Goal: Information Seeking & Learning: Learn about a topic

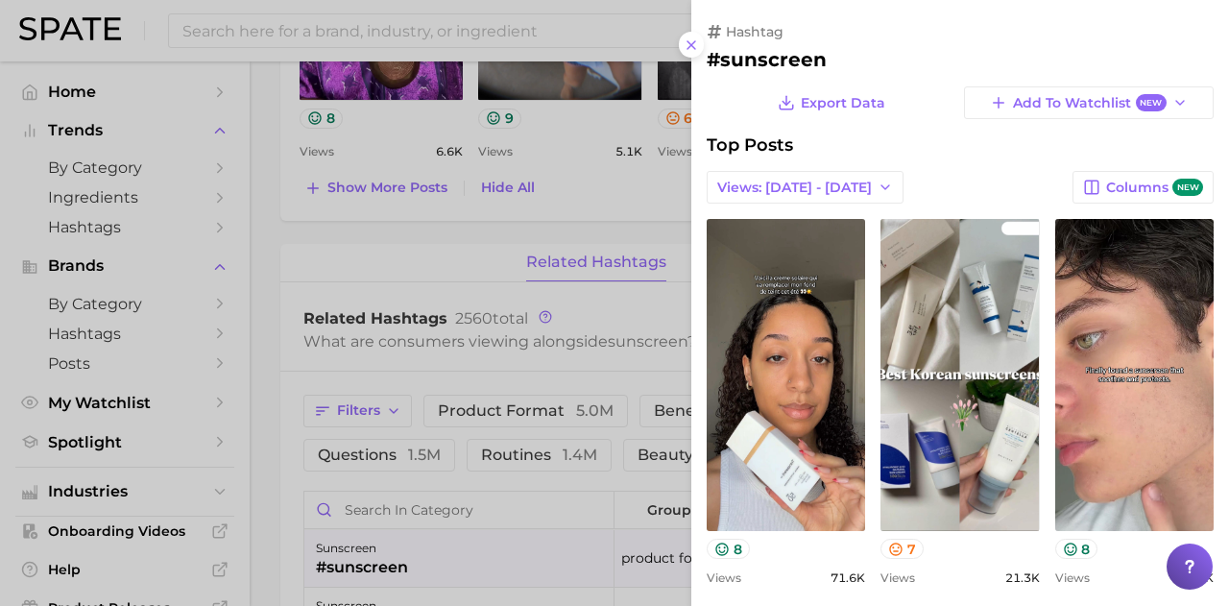
scroll to position [560, 0]
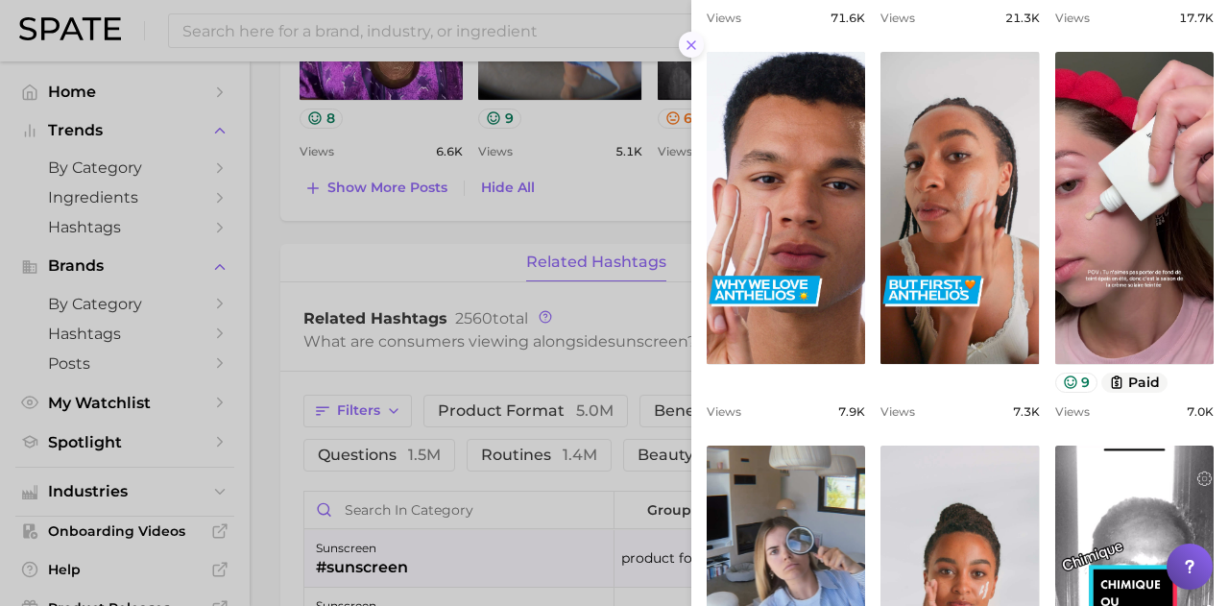
click at [690, 47] on icon at bounding box center [691, 44] width 15 height 15
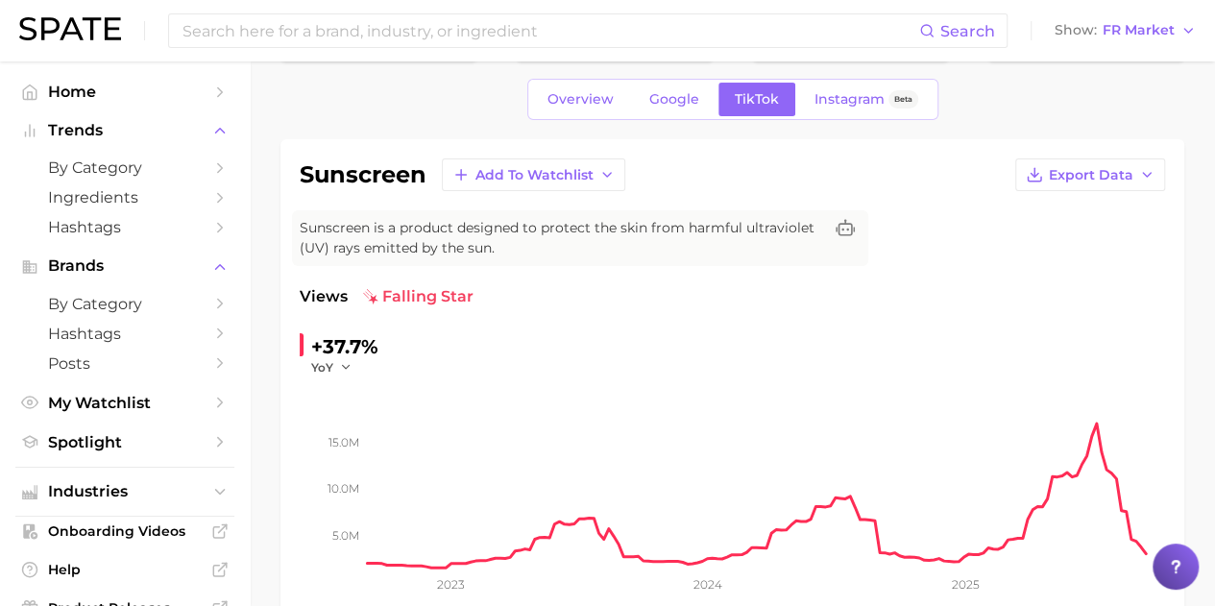
scroll to position [0, 0]
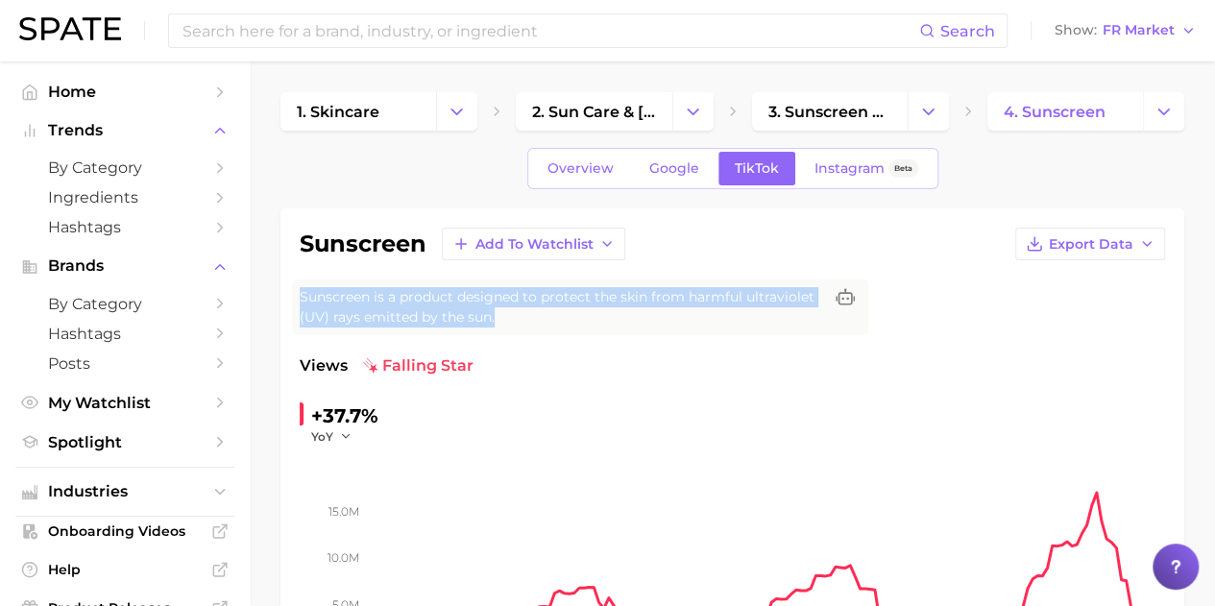
drag, startPoint x: 300, startPoint y: 294, endPoint x: 791, endPoint y: 324, distance: 492.7
click at [795, 322] on span "Sunscreen is a product designed to protect the skin from harmful ultraviolet (U…" at bounding box center [561, 307] width 522 height 40
click at [538, 306] on span "Sunscreen is a product designed to protect the skin from harmful ultraviolet (U…" at bounding box center [561, 307] width 522 height 40
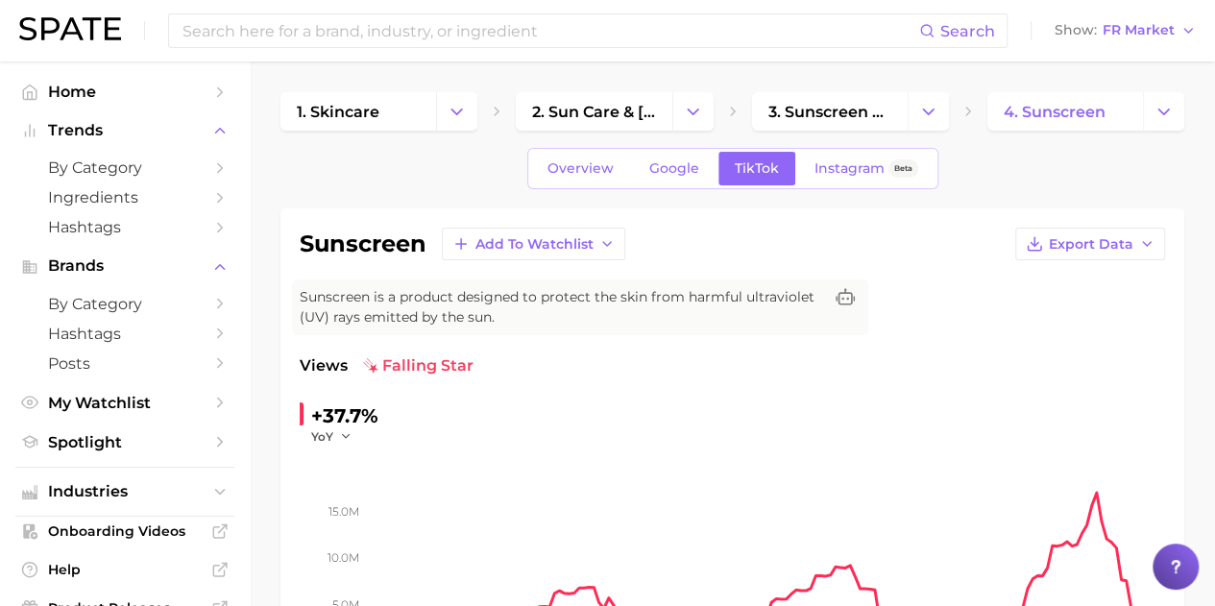
click at [488, 310] on span "Sunscreen is a product designed to protect the skin from harmful ultraviolet (U…" at bounding box center [561, 307] width 522 height 40
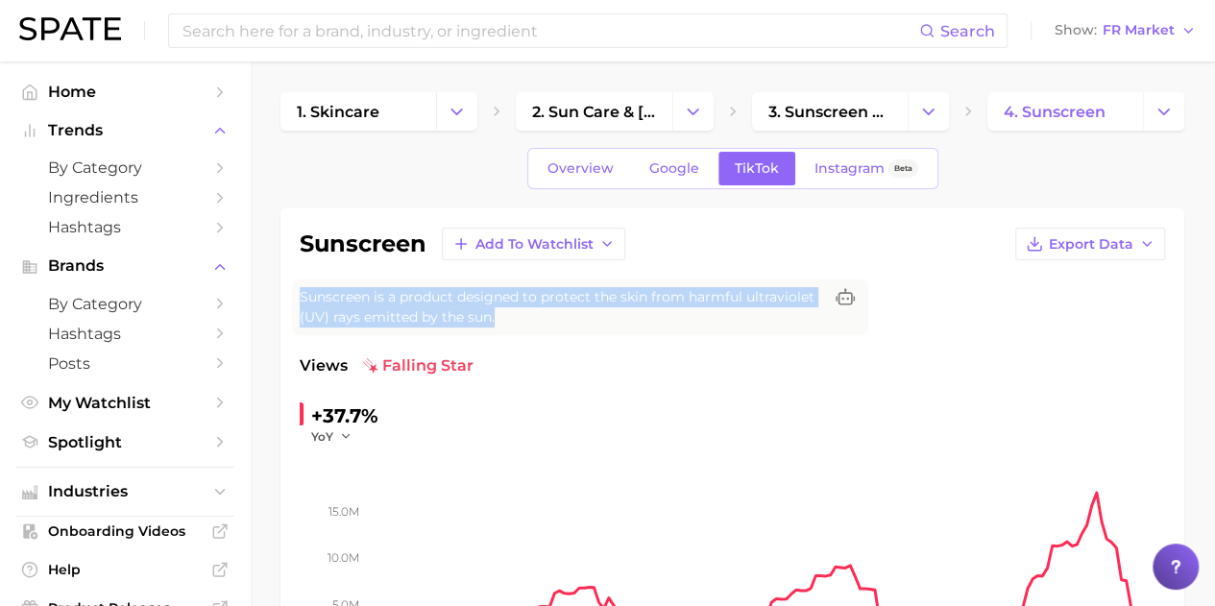
drag, startPoint x: 503, startPoint y: 322, endPoint x: 296, endPoint y: 300, distance: 208.6
click at [296, 300] on div "Sunscreen is a product designed to protect the skin from harmful ultraviolet (U…" at bounding box center [580, 307] width 576 height 56
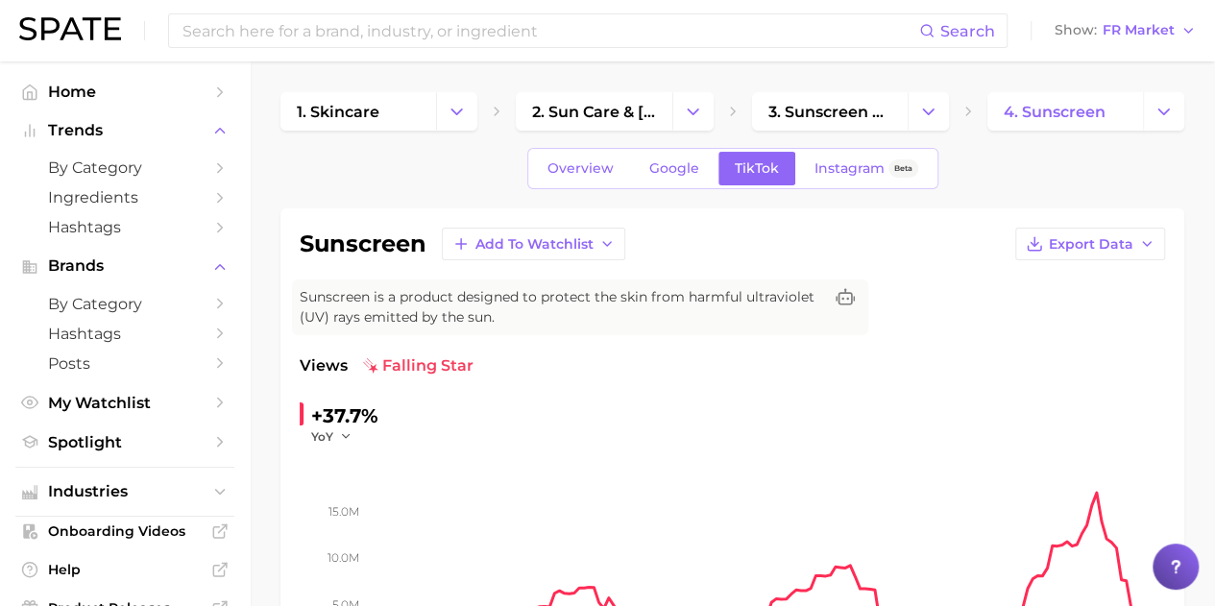
click at [296, 300] on div "Sunscreen is a product designed to protect the skin from harmful ultraviolet (U…" at bounding box center [580, 307] width 576 height 56
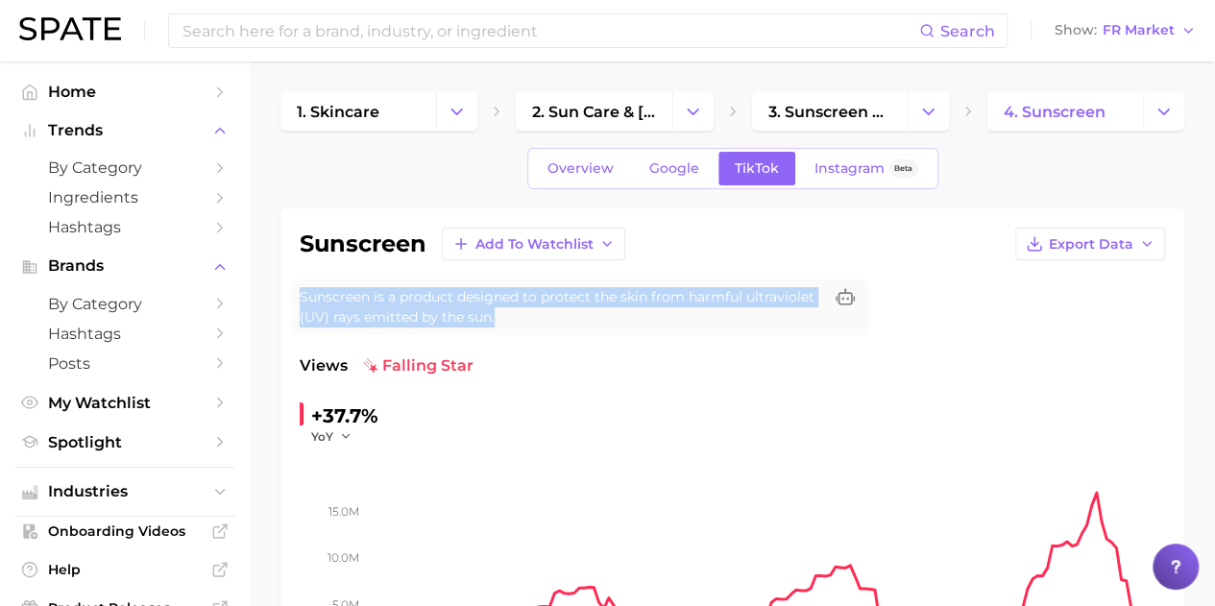
drag, startPoint x: 300, startPoint y: 295, endPoint x: 523, endPoint y: 313, distance: 224.5
click at [523, 313] on span "Sunscreen is a product designed to protect the skin from harmful ultraviolet (U…" at bounding box center [561, 307] width 522 height 40
click at [528, 312] on span "Sunscreen is a product designed to protect the skin from harmful ultraviolet (U…" at bounding box center [561, 307] width 522 height 40
drag, startPoint x: 512, startPoint y: 317, endPoint x: 296, endPoint y: 297, distance: 217.0
click at [296, 297] on div "Sunscreen is a product designed to protect the skin from harmful ultraviolet (U…" at bounding box center [580, 307] width 576 height 56
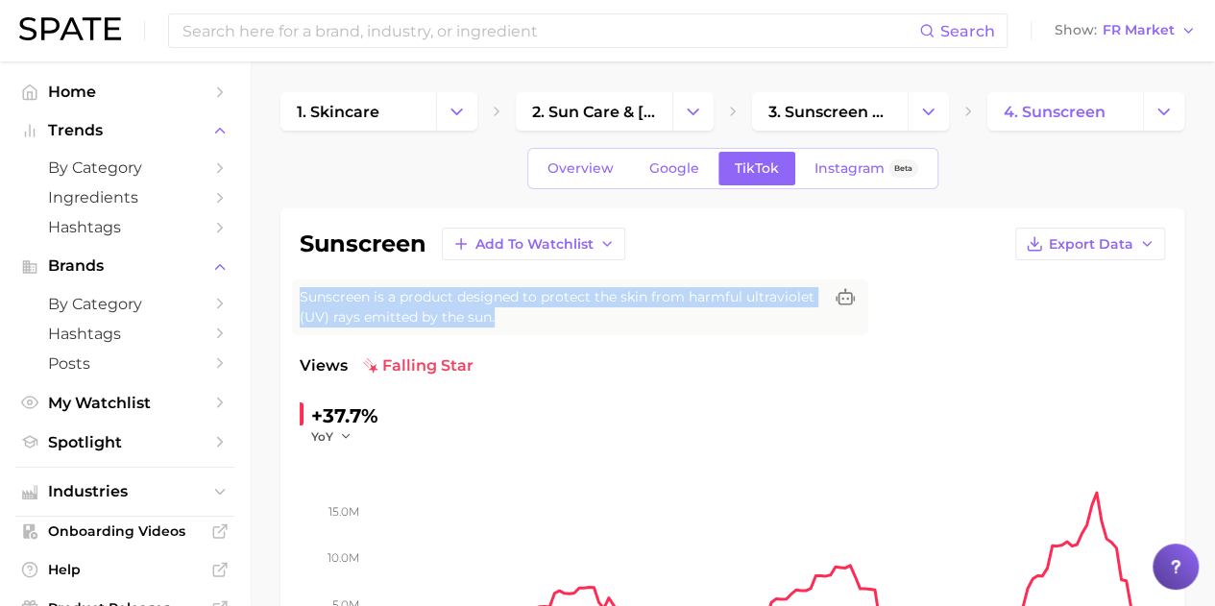
click at [310, 297] on span "Sunscreen is a product designed to protect the skin from harmful ultraviolet (U…" at bounding box center [561, 307] width 522 height 40
drag, startPoint x: 295, startPoint y: 291, endPoint x: 563, endPoint y: 314, distance: 269.0
click at [563, 314] on div "Sunscreen is a product designed to protect the skin from harmful ultraviolet (U…" at bounding box center [580, 307] width 576 height 56
click at [570, 313] on span "Sunscreen is a product designed to protect the skin from harmful ultraviolet (U…" at bounding box center [561, 307] width 522 height 40
drag, startPoint x: 300, startPoint y: 295, endPoint x: 488, endPoint y: 307, distance: 188.7
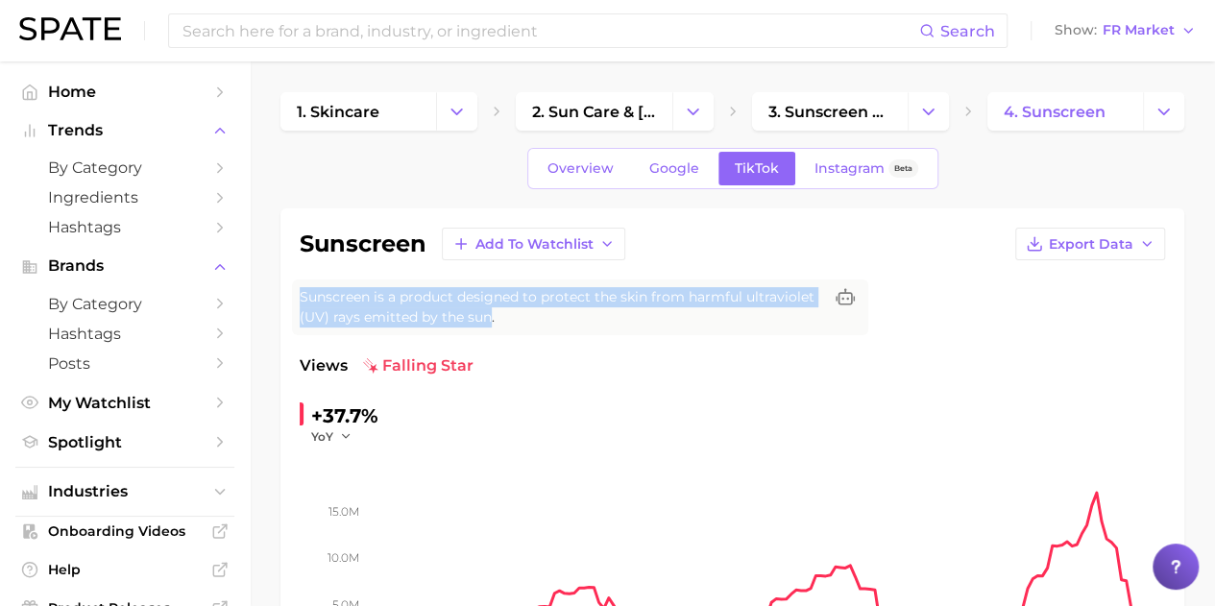
click at [488, 307] on span "Sunscreen is a product designed to protect the skin from harmful ultraviolet (U…" at bounding box center [561, 307] width 522 height 40
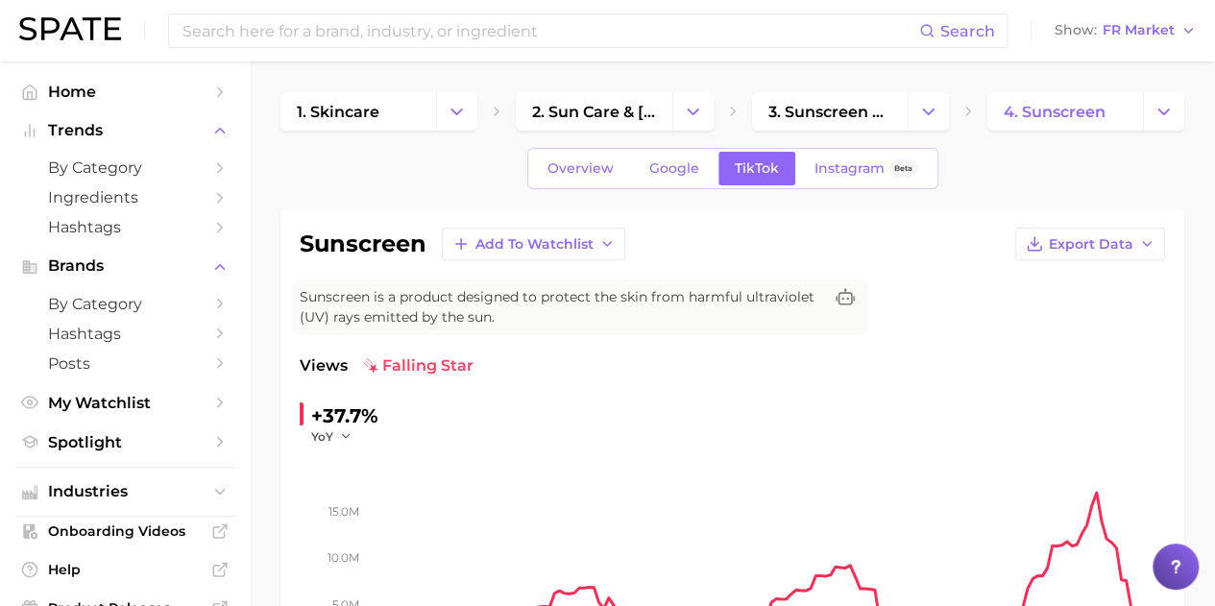
click at [522, 324] on span "Sunscreen is a product designed to protect the skin from harmful ultraviolet (U…" at bounding box center [561, 307] width 522 height 40
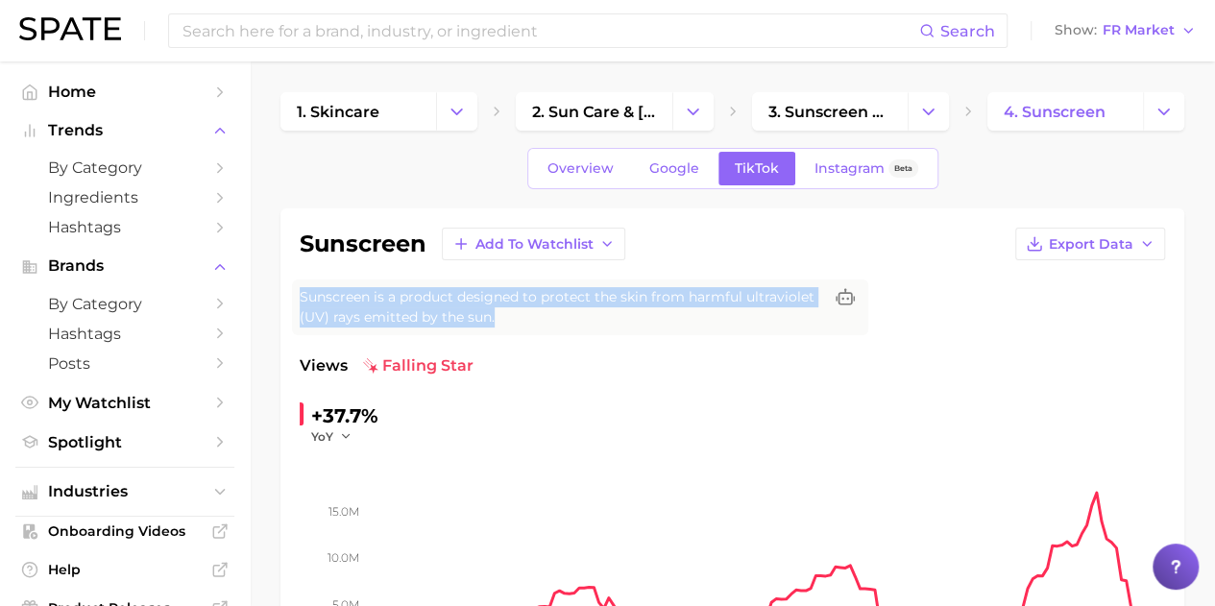
drag, startPoint x: 494, startPoint y: 314, endPoint x: 298, endPoint y: 303, distance: 196.3
click at [298, 301] on div "Sunscreen is a product designed to protect the skin from harmful ultraviolet (U…" at bounding box center [580, 307] width 576 height 56
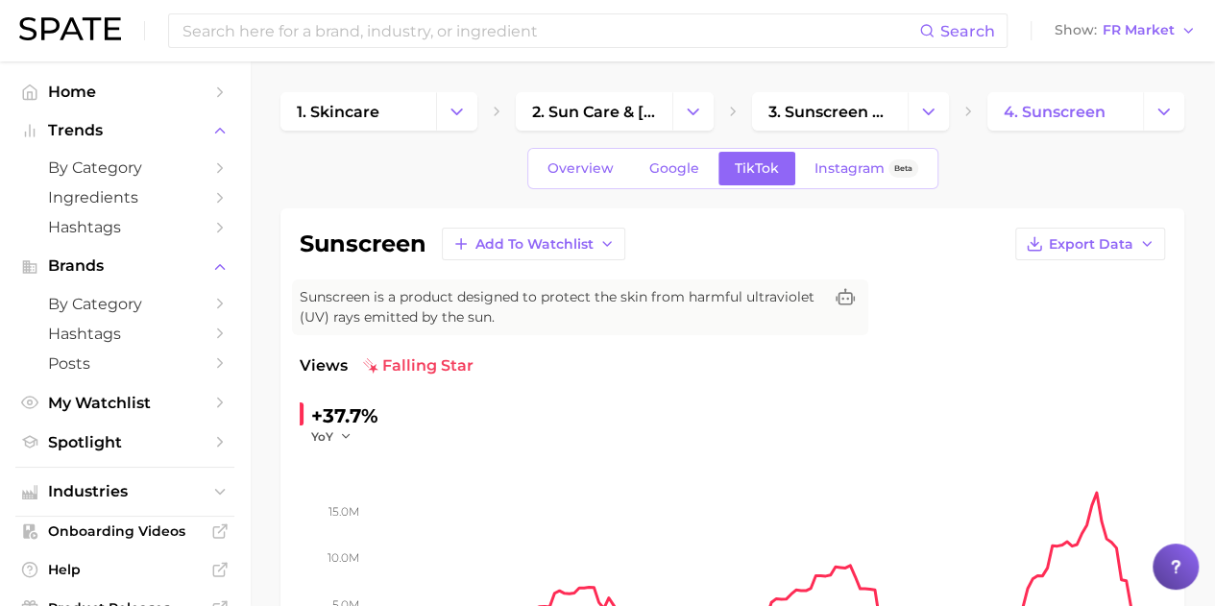
click at [1146, 279] on div "sunscreen Add to Watchlist Export Data Sunscreen is a product designed to prote…" at bounding box center [732, 510] width 865 height 565
